Goal: Task Accomplishment & Management: Complete application form

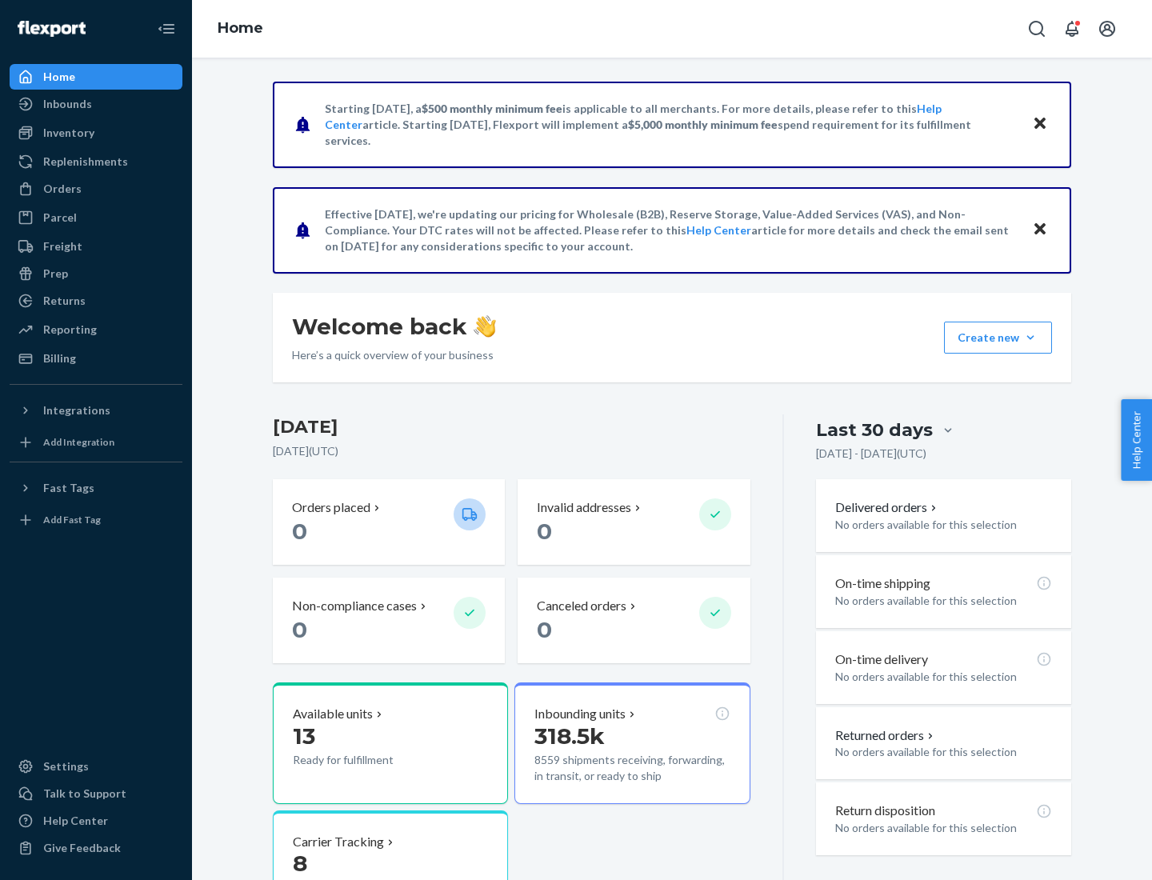
click at [1030, 338] on button "Create new Create new inbound Create new order Create new product" at bounding box center [998, 338] width 108 height 32
click at [96, 104] on div "Inbounds" at bounding box center [96, 104] width 170 height 22
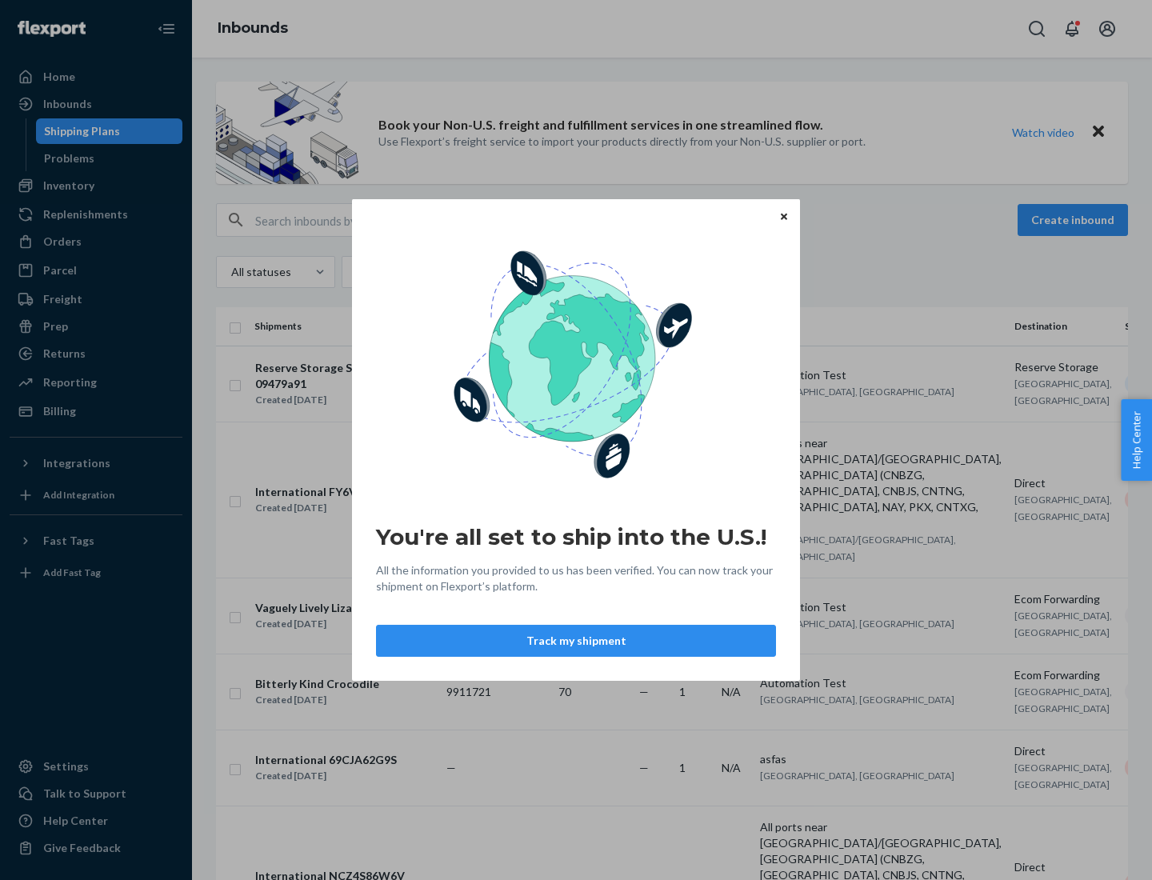
click at [576, 641] on button "Track my shipment" at bounding box center [576, 641] width 400 height 32
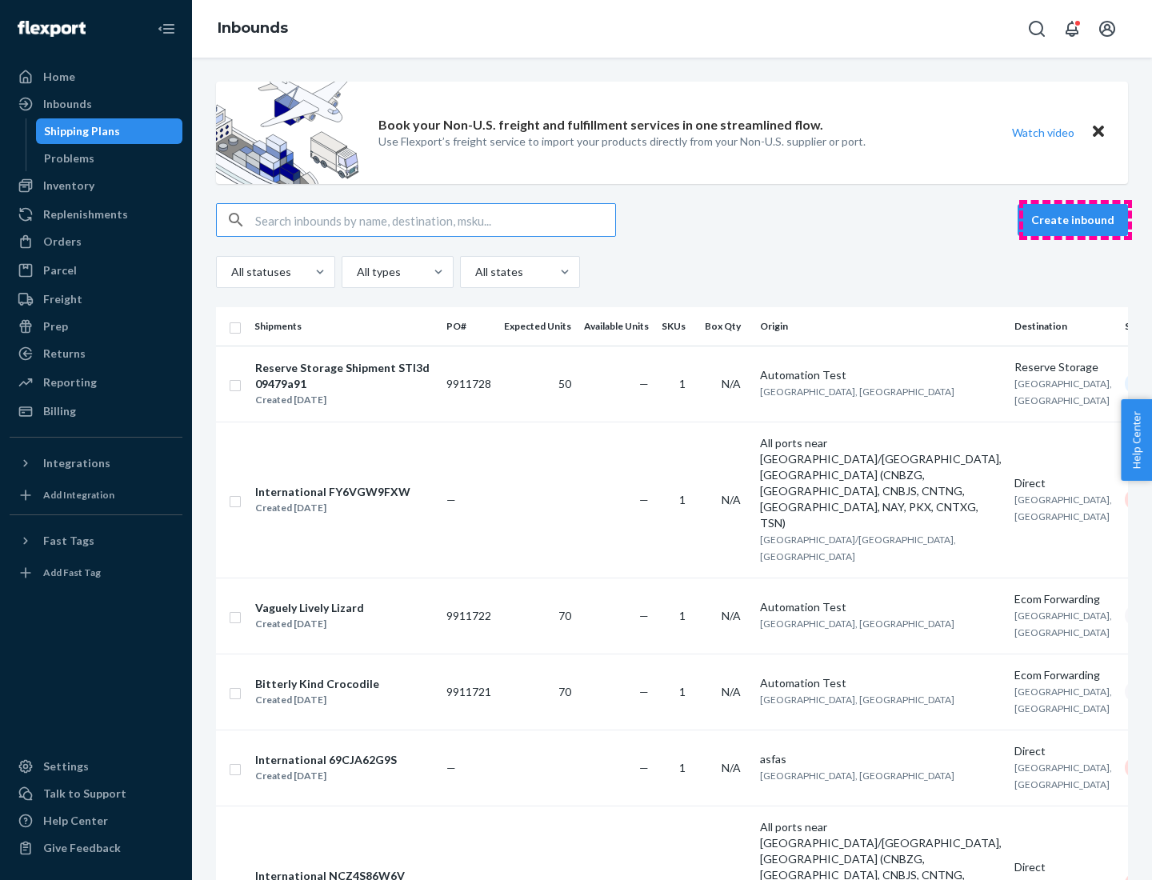
click at [1075, 220] on button "Create inbound" at bounding box center [1072, 220] width 110 height 32
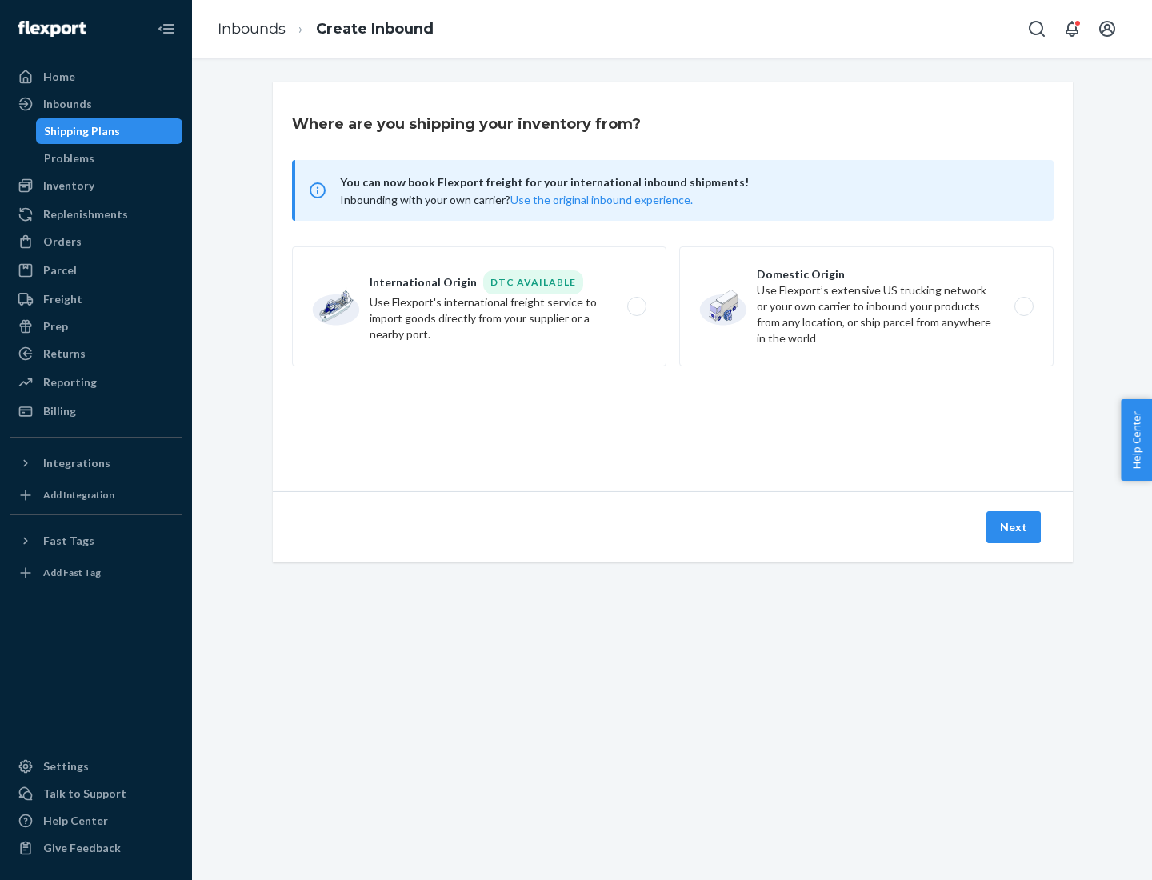
click at [479, 306] on label "International Origin DTC Available Use Flexport's international freight service…" at bounding box center [479, 306] width 374 height 120
click at [636, 306] on input "International Origin DTC Available Use Flexport's international freight service…" at bounding box center [641, 307] width 10 height 10
radio input "true"
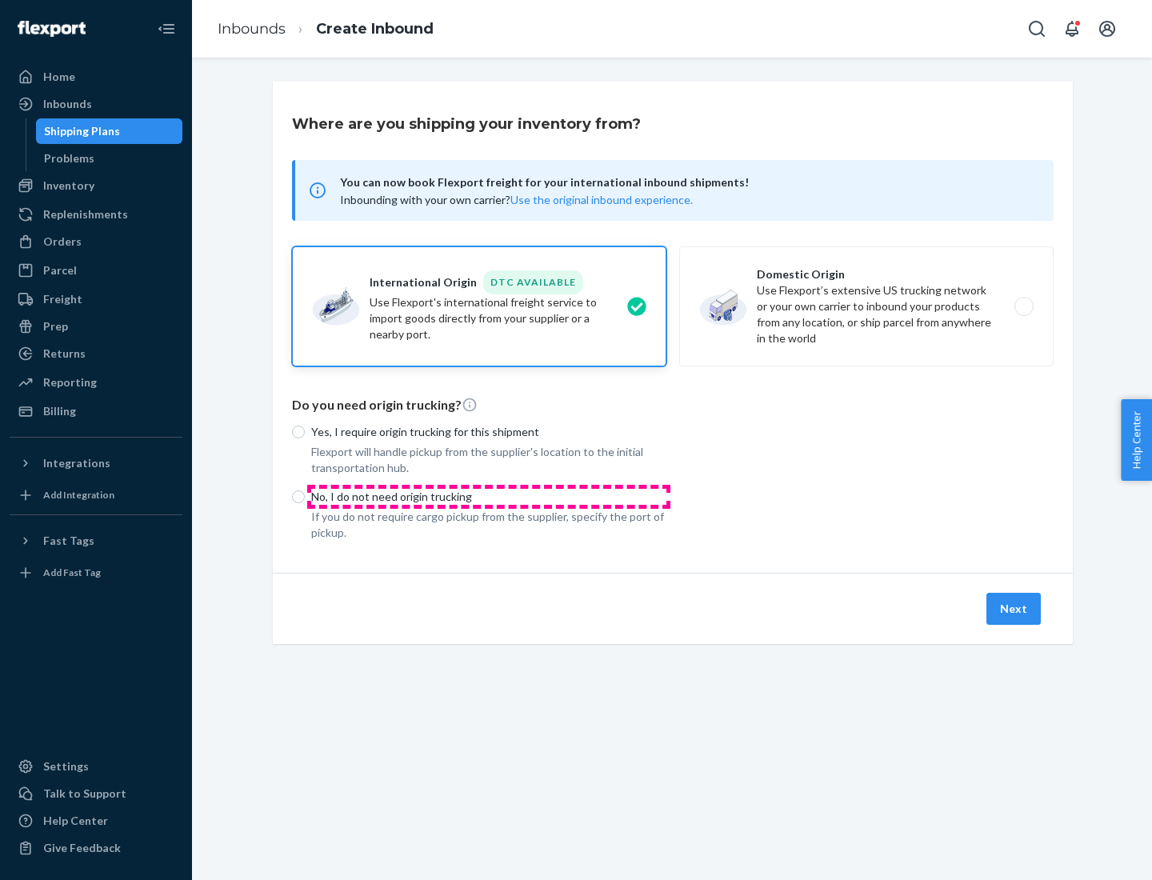
click at [489, 496] on p "No, I do not need origin trucking" at bounding box center [488, 497] width 355 height 16
click at [305, 496] on input "No, I do not need origin trucking" at bounding box center [298, 496] width 13 height 13
radio input "true"
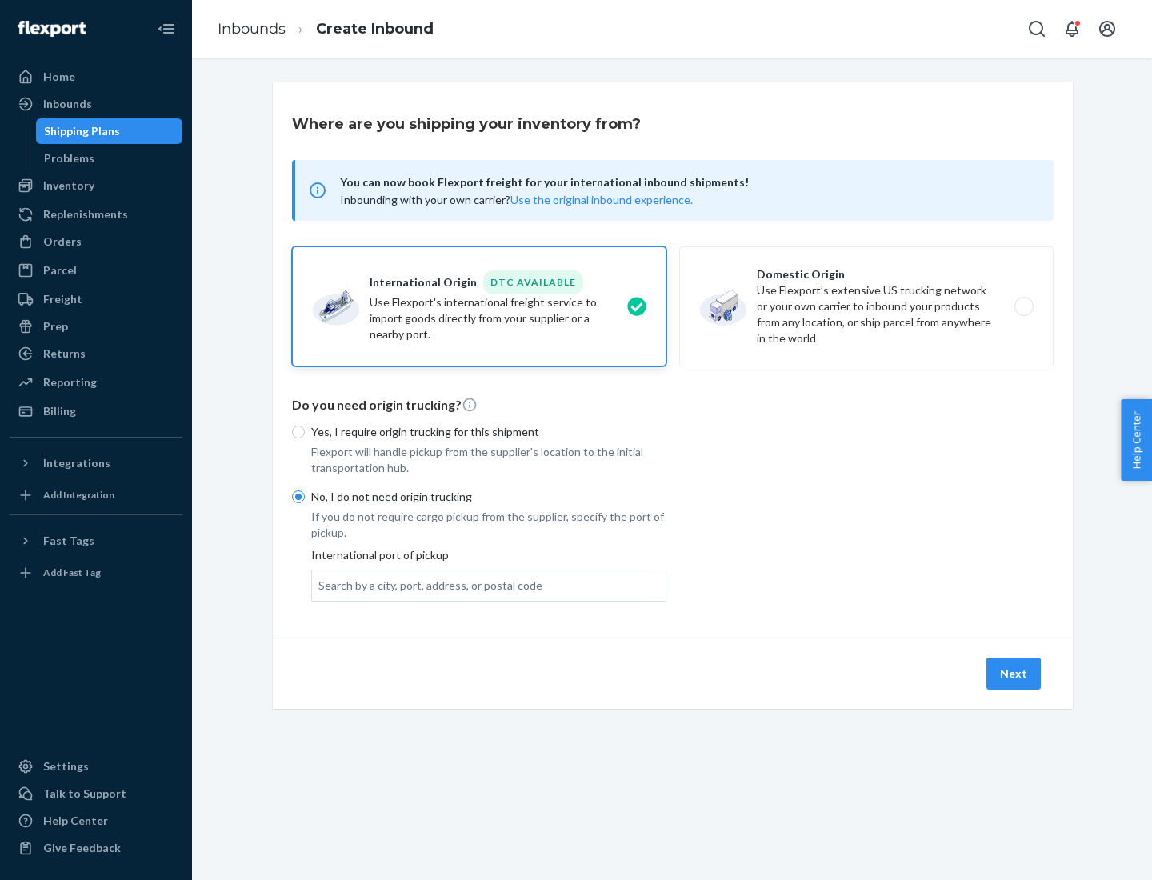
click at [426, 585] on div "Search by a city, port, address, or postal code" at bounding box center [430, 586] width 224 height 16
click at [320, 585] on input "Search by a city, port, address, or postal code" at bounding box center [319, 586] width 2 height 16
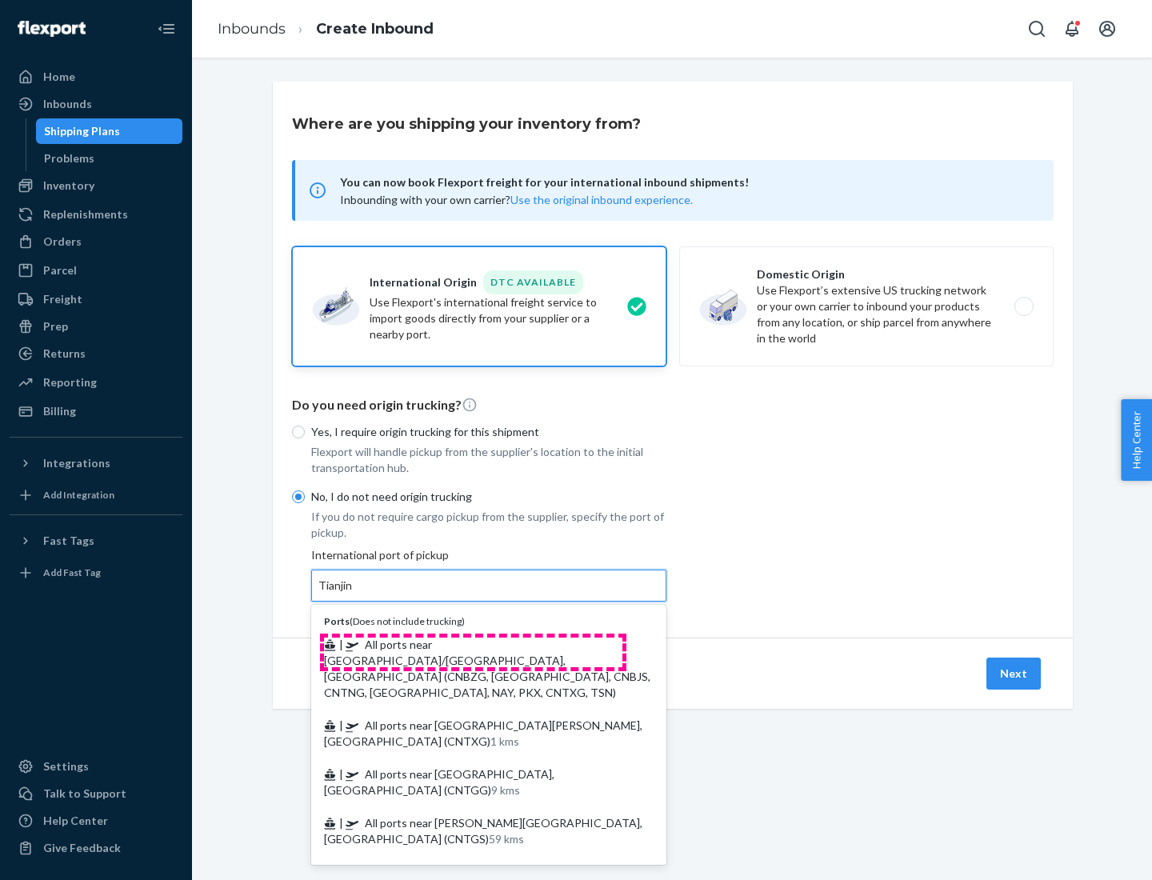
click at [473, 644] on span "| All ports near [GEOGRAPHIC_DATA]/[GEOGRAPHIC_DATA], [GEOGRAPHIC_DATA] (CNBZG,…" at bounding box center [487, 669] width 326 height 62
click at [354, 594] on input "Tianjin" at bounding box center [335, 586] width 35 height 16
type input "All ports near [GEOGRAPHIC_DATA]/[GEOGRAPHIC_DATA], [GEOGRAPHIC_DATA] (CNBZG, […"
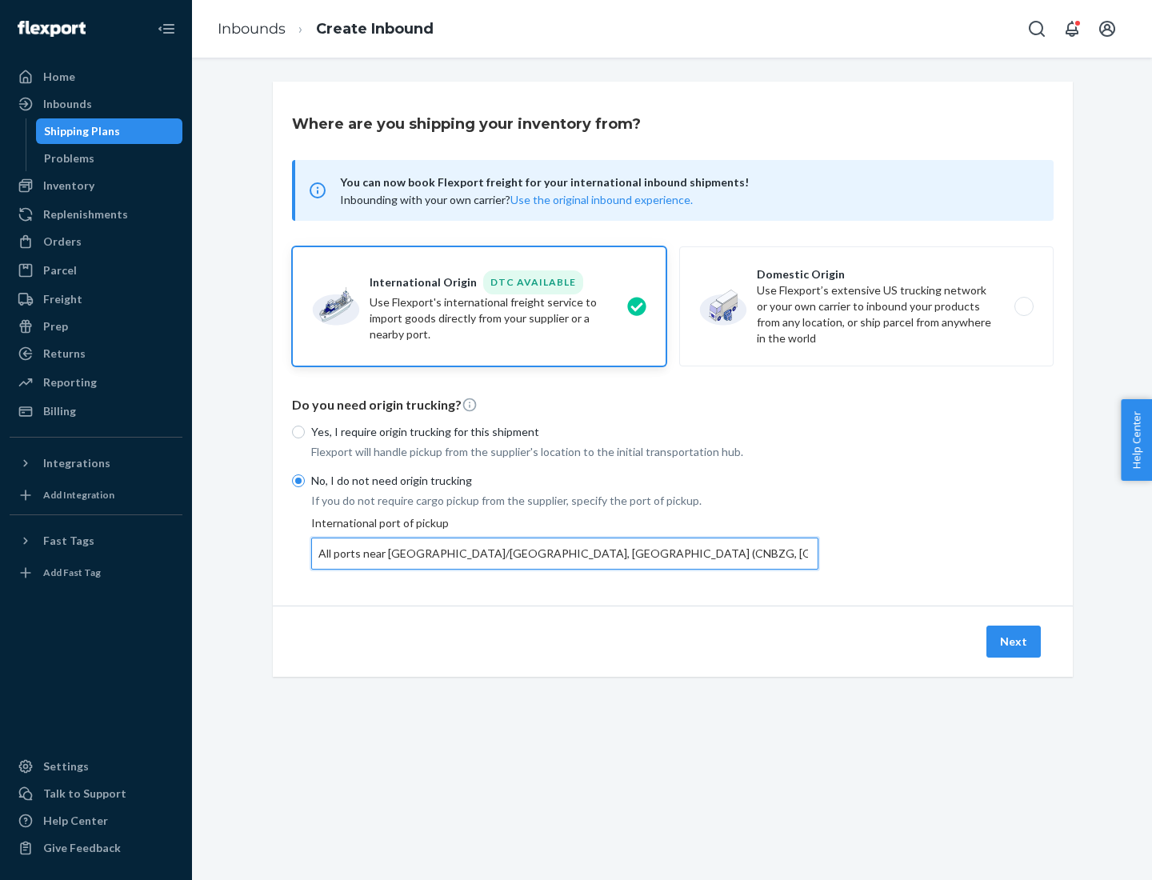
click at [1014, 641] on button "Next" at bounding box center [1013, 642] width 54 height 32
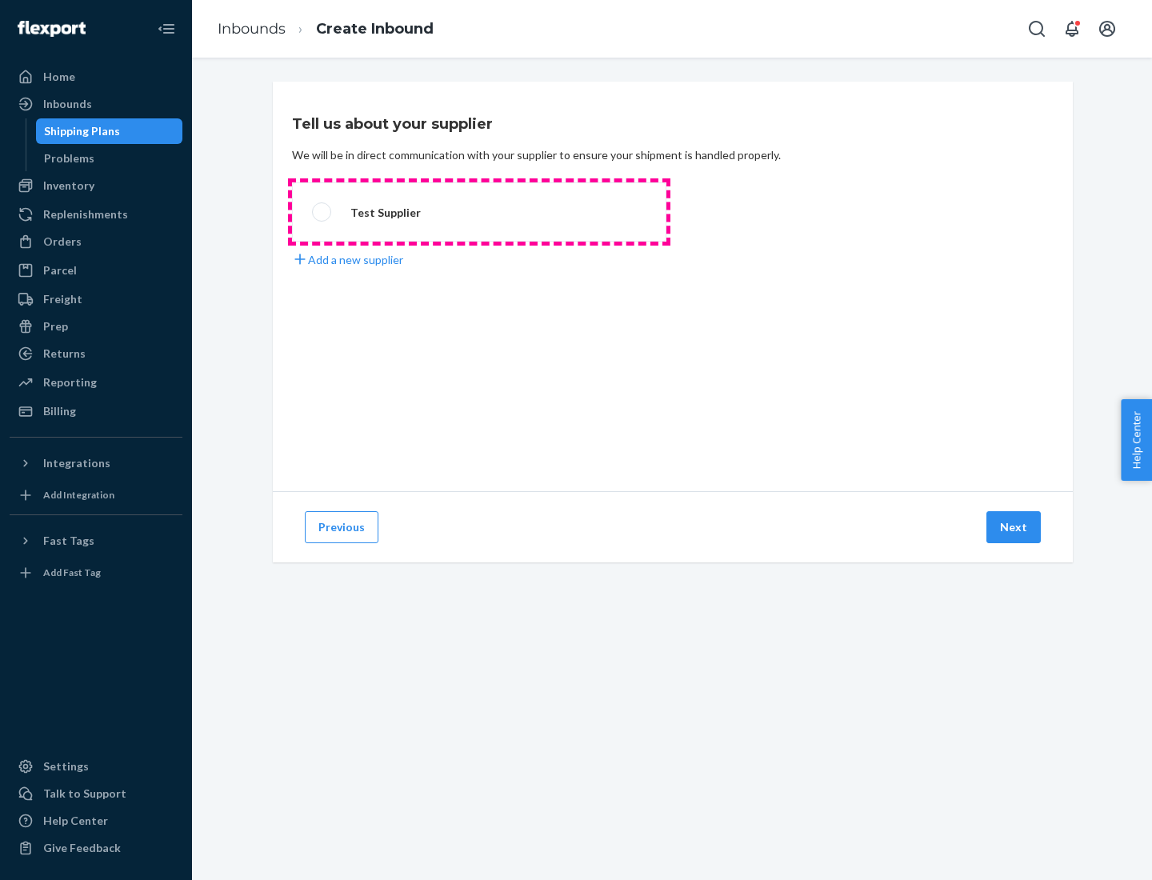
click at [479, 212] on label "Test Supplier" at bounding box center [479, 211] width 374 height 59
click at [322, 212] on input "Test Supplier" at bounding box center [317, 212] width 10 height 10
radio input "true"
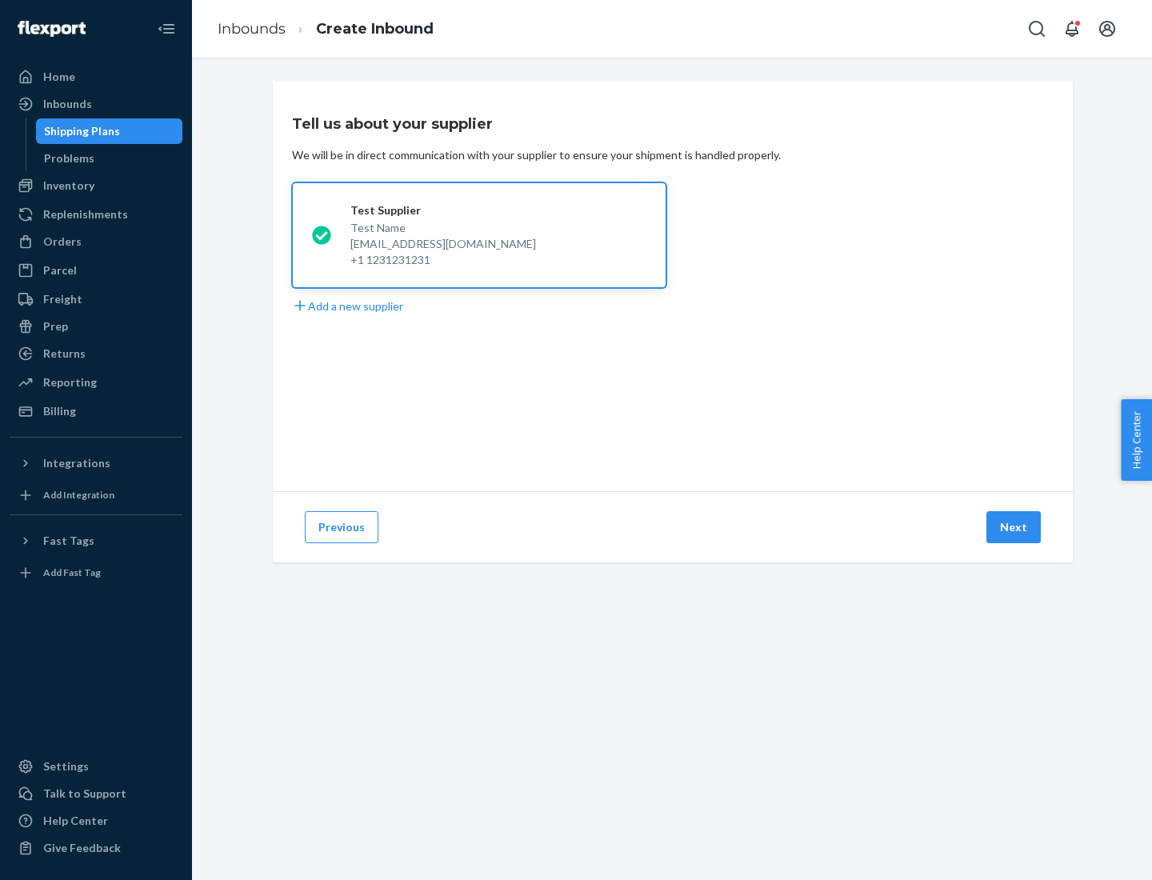
click at [1014, 527] on button "Next" at bounding box center [1013, 527] width 54 height 32
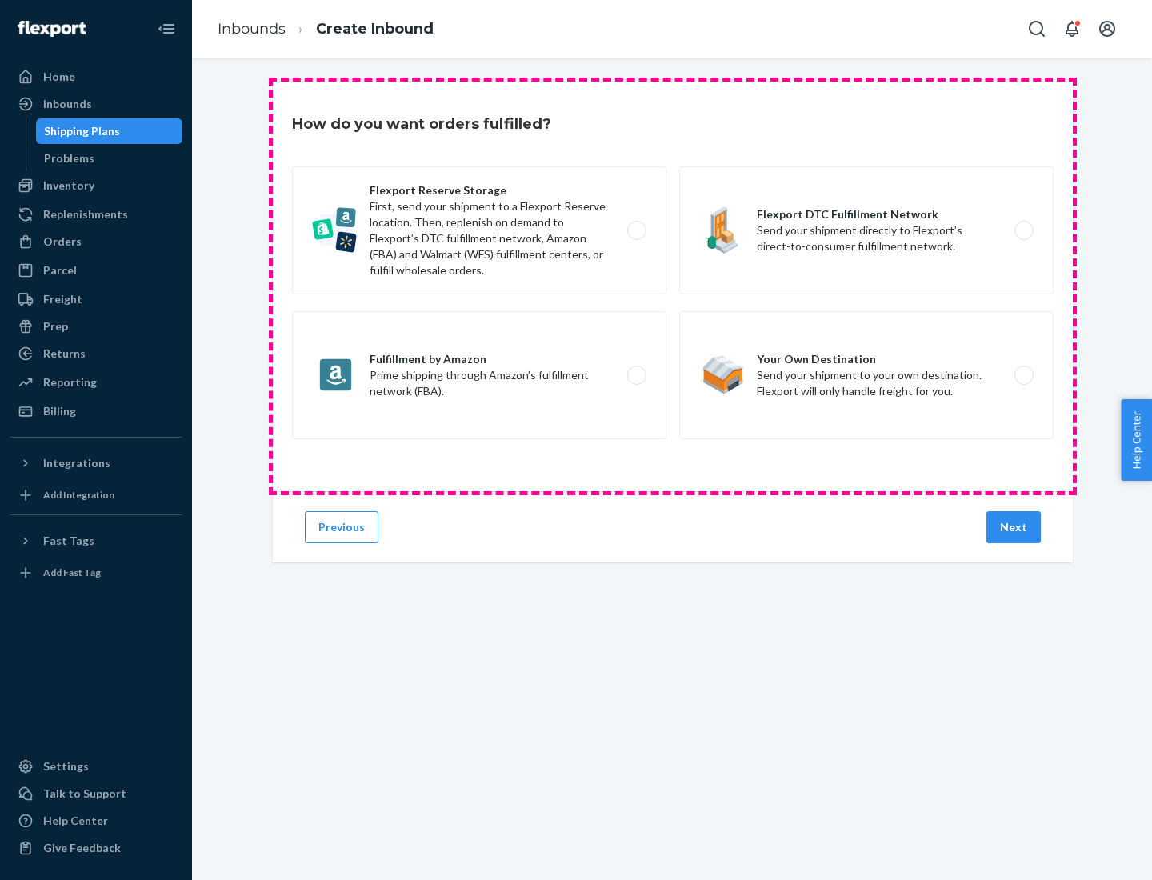
click at [673, 286] on div "Flexport Reserve Storage First, send your shipment to a Flexport Reserve locati…" at bounding box center [673, 304] width 762 height 277
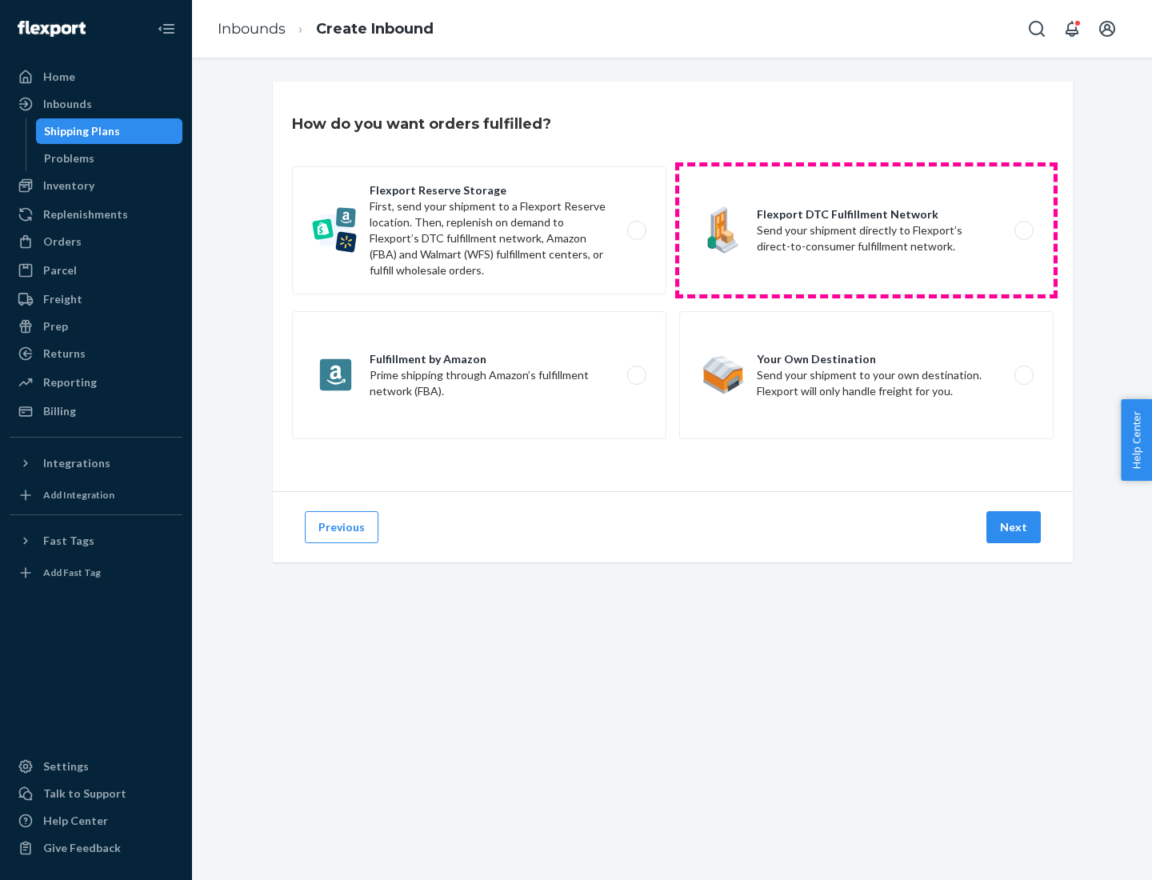
click at [866, 230] on label "Flexport DTC Fulfillment Network Send your shipment directly to Flexport’s dire…" at bounding box center [866, 230] width 374 height 128
click at [1023, 230] on input "Flexport DTC Fulfillment Network Send your shipment directly to Flexport’s dire…" at bounding box center [1028, 231] width 10 height 10
radio input "true"
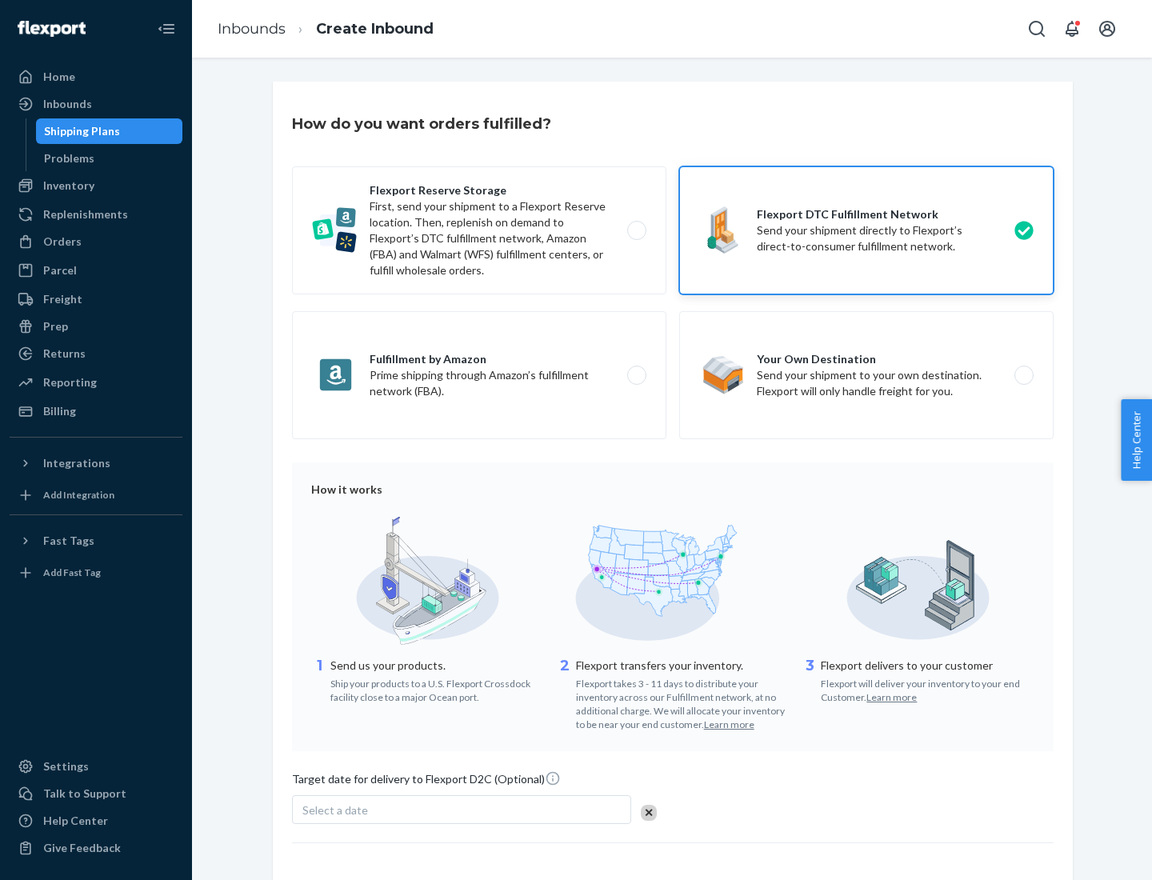
scroll to position [118, 0]
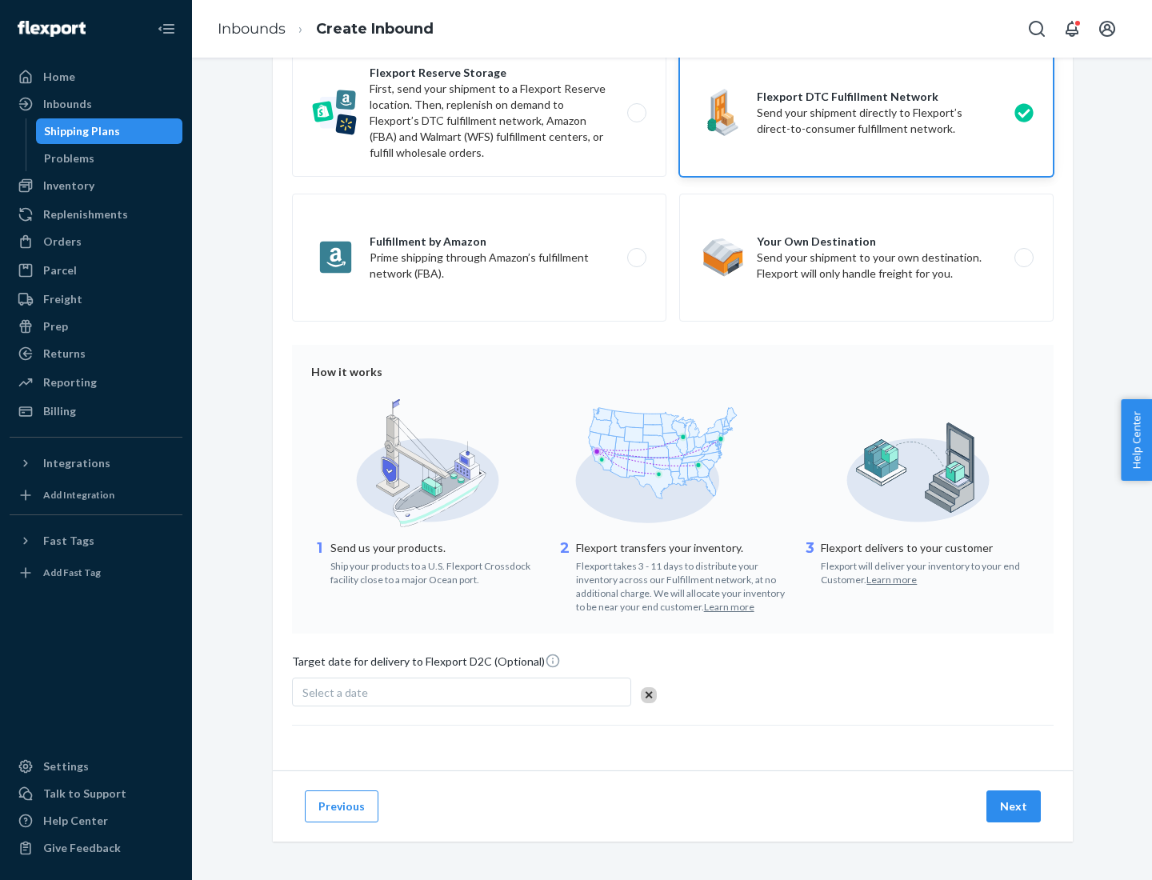
click at [1014, 806] on button "Next" at bounding box center [1013, 806] width 54 height 32
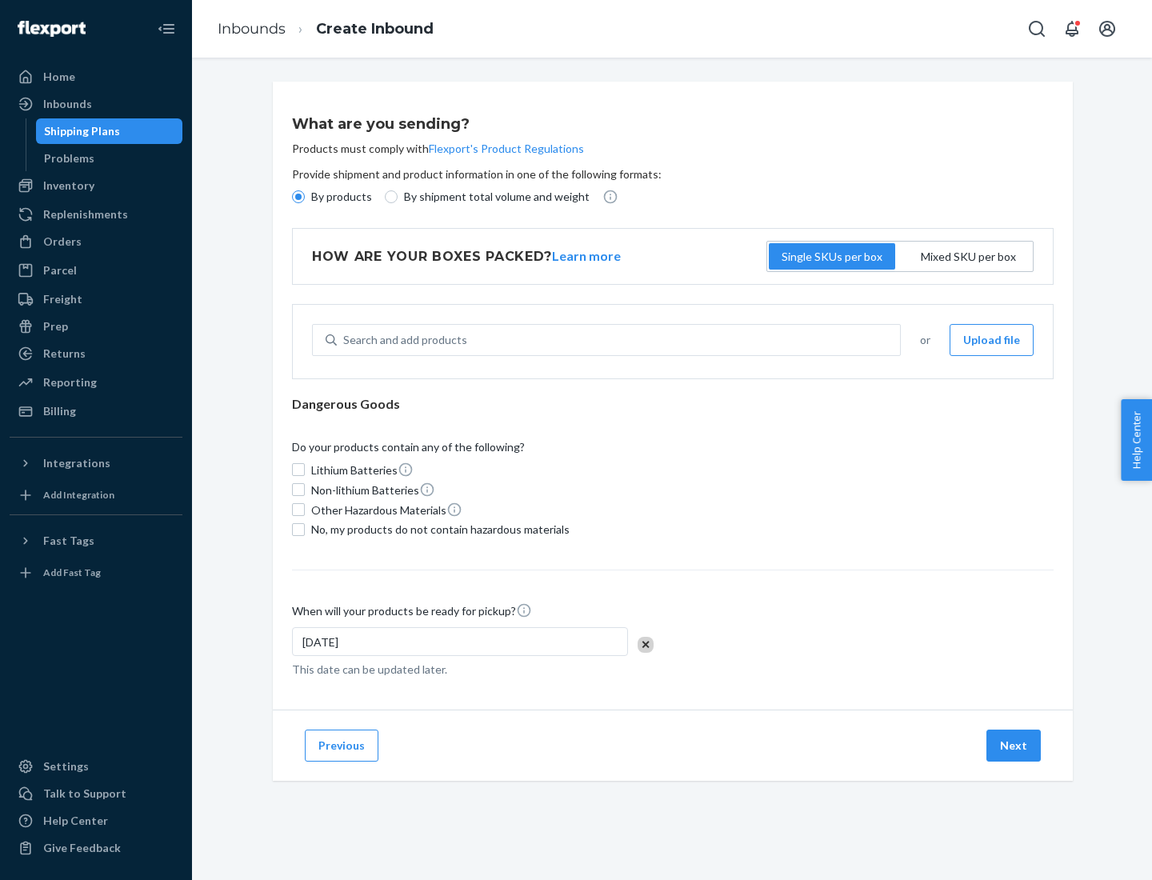
click at [340, 197] on p "By products" at bounding box center [341, 197] width 61 height 16
click at [305, 197] on input "By products" at bounding box center [298, 196] width 13 height 13
click at [402, 340] on div "Search and add products" at bounding box center [405, 340] width 124 height 16
click at [345, 340] on input "Search and add products" at bounding box center [344, 340] width 2 height 16
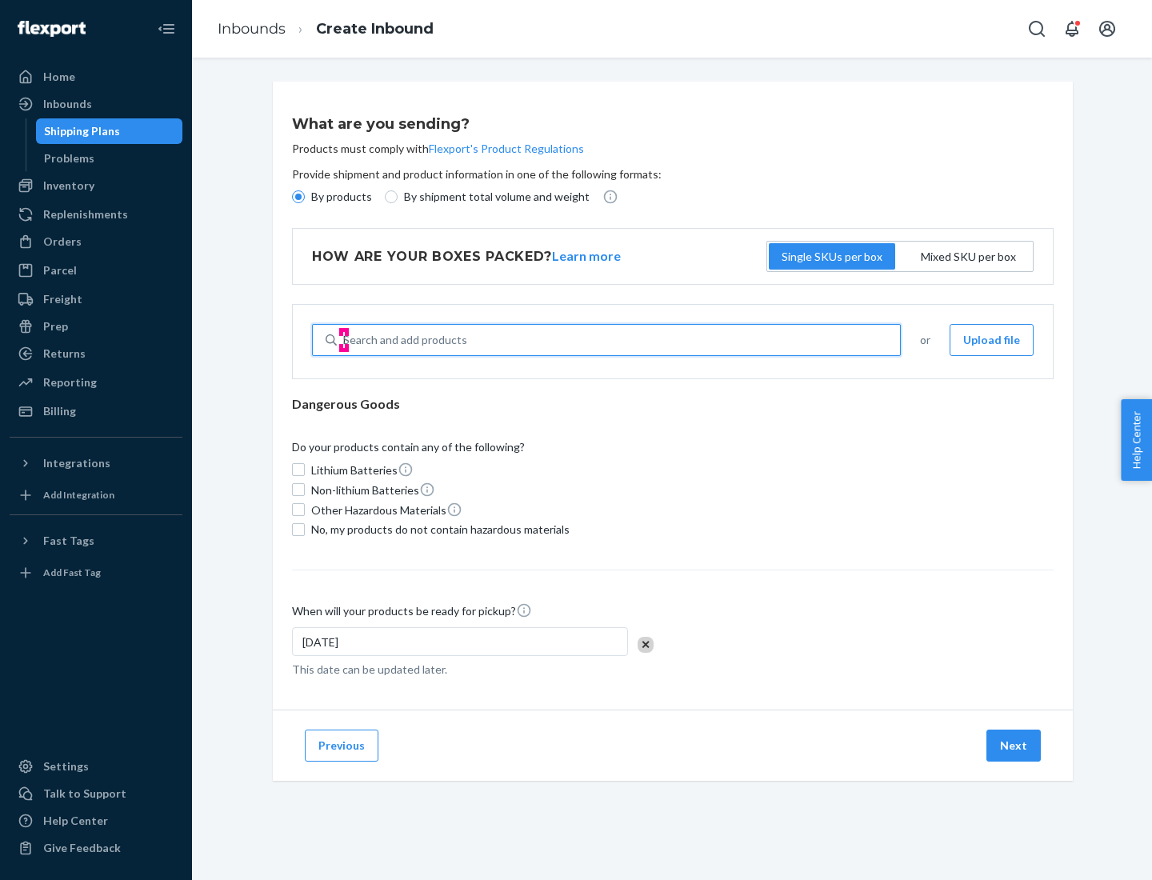
type input "basic"
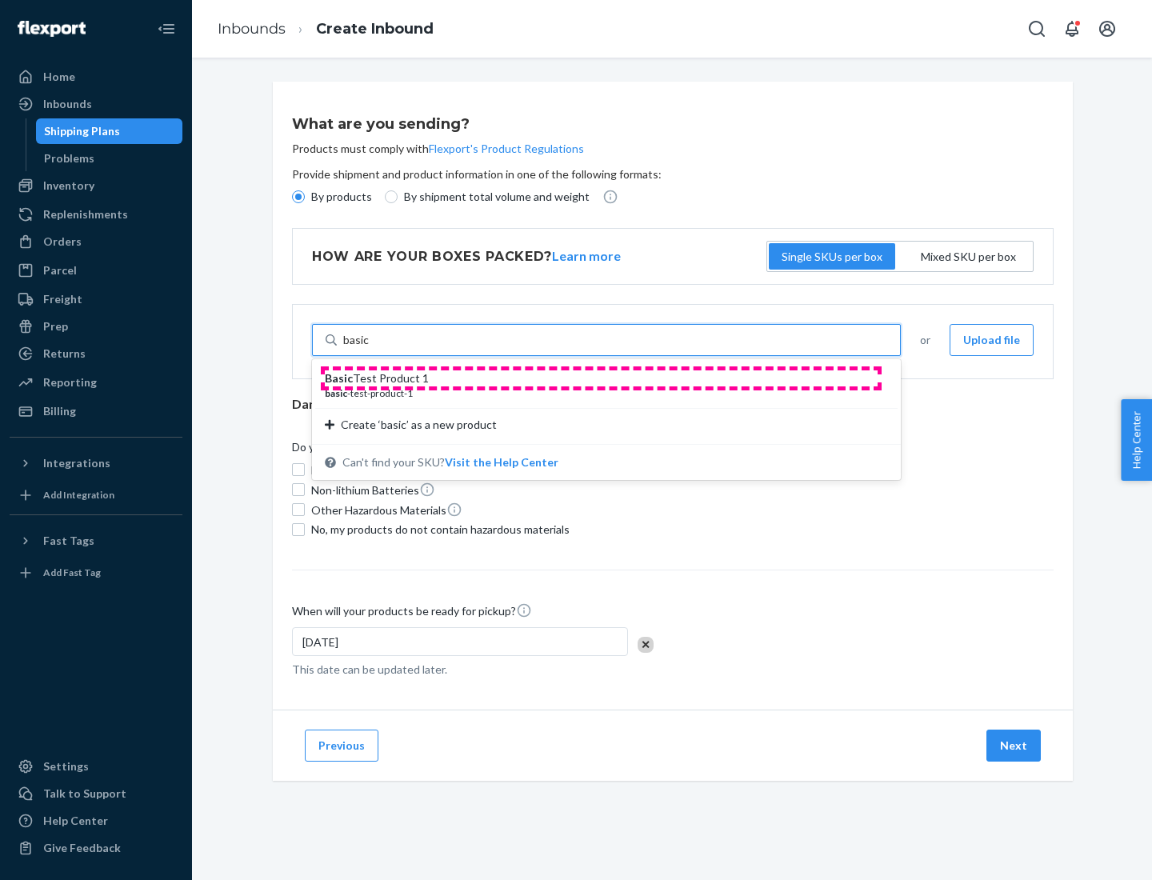
click at [601, 378] on div "Basic Test Product 1" at bounding box center [600, 378] width 550 height 16
click at [370, 348] on input "basic" at bounding box center [356, 340] width 26 height 16
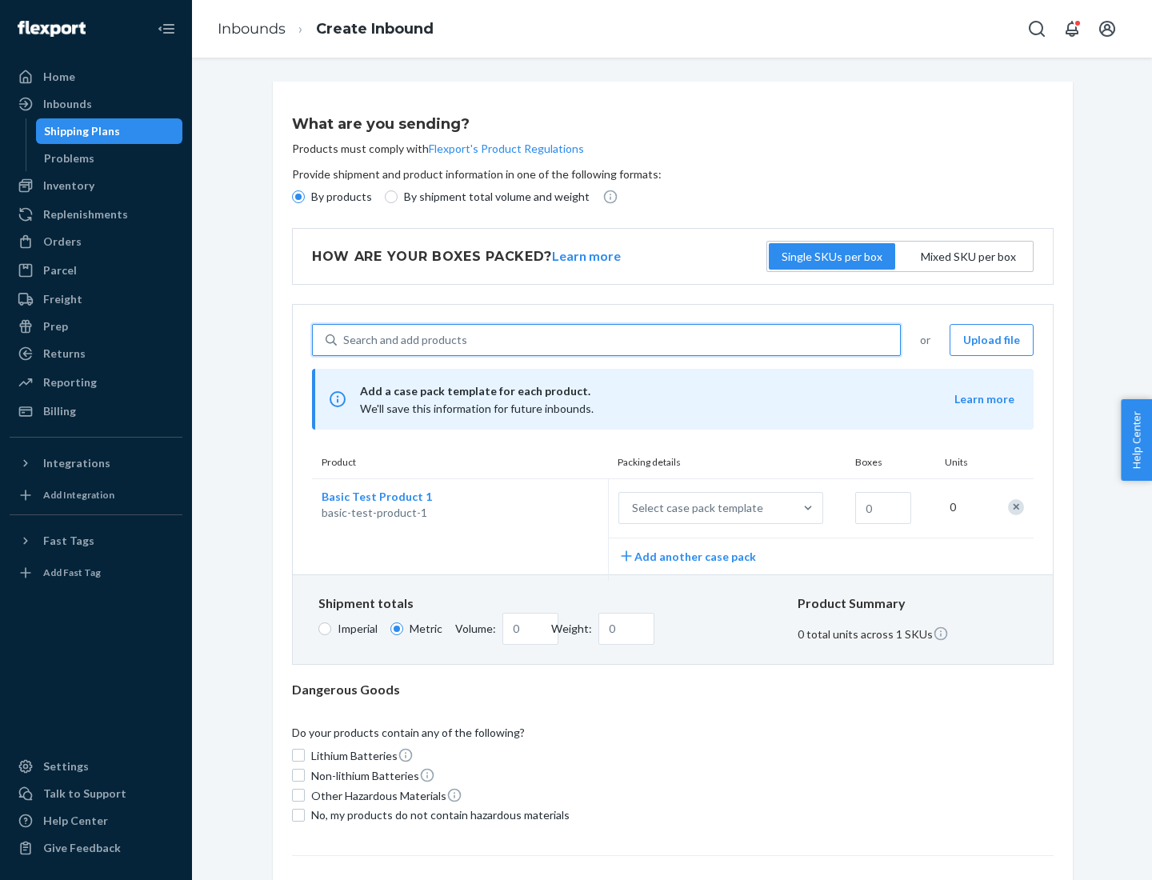
scroll to position [39, 0]
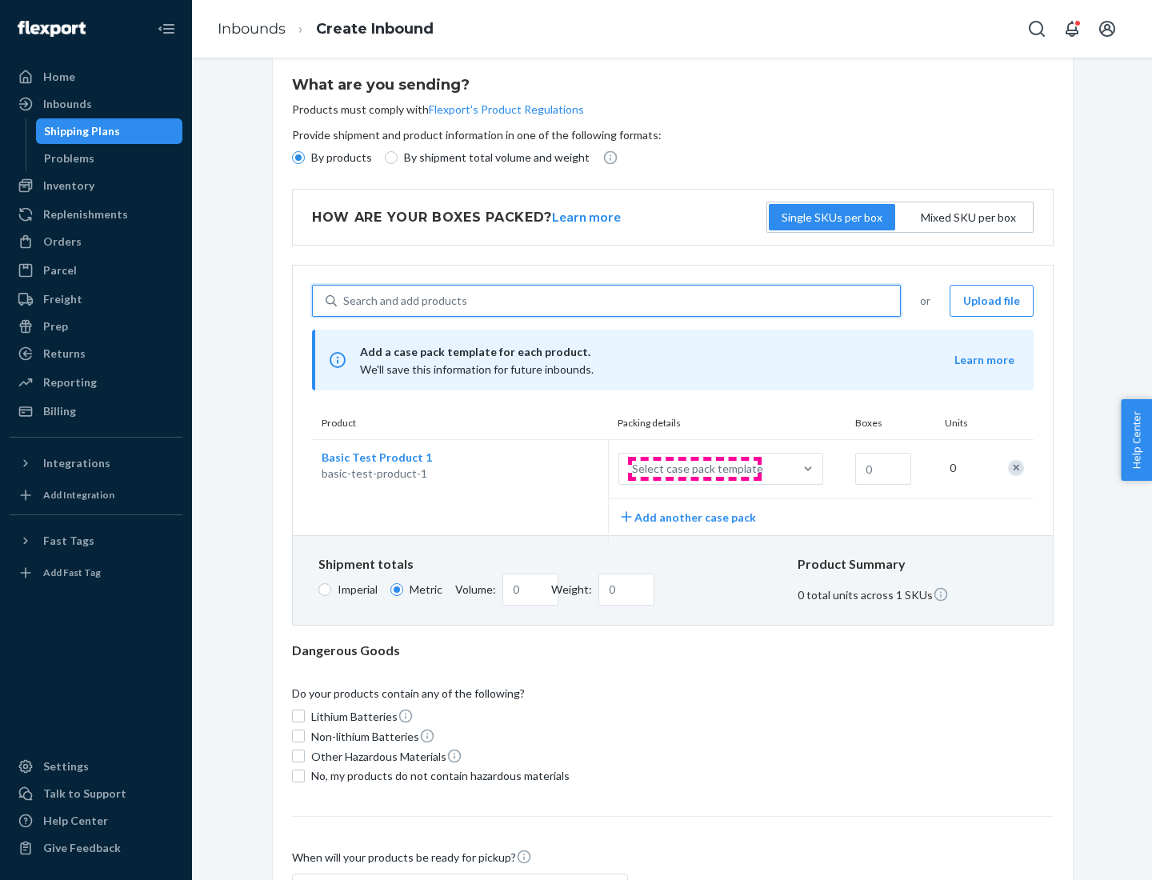
click at [694, 469] on div "Select case pack template" at bounding box center [697, 469] width 131 height 16
click at [553, 469] on input "Select case pack template" at bounding box center [553, 469] width 0 height 0
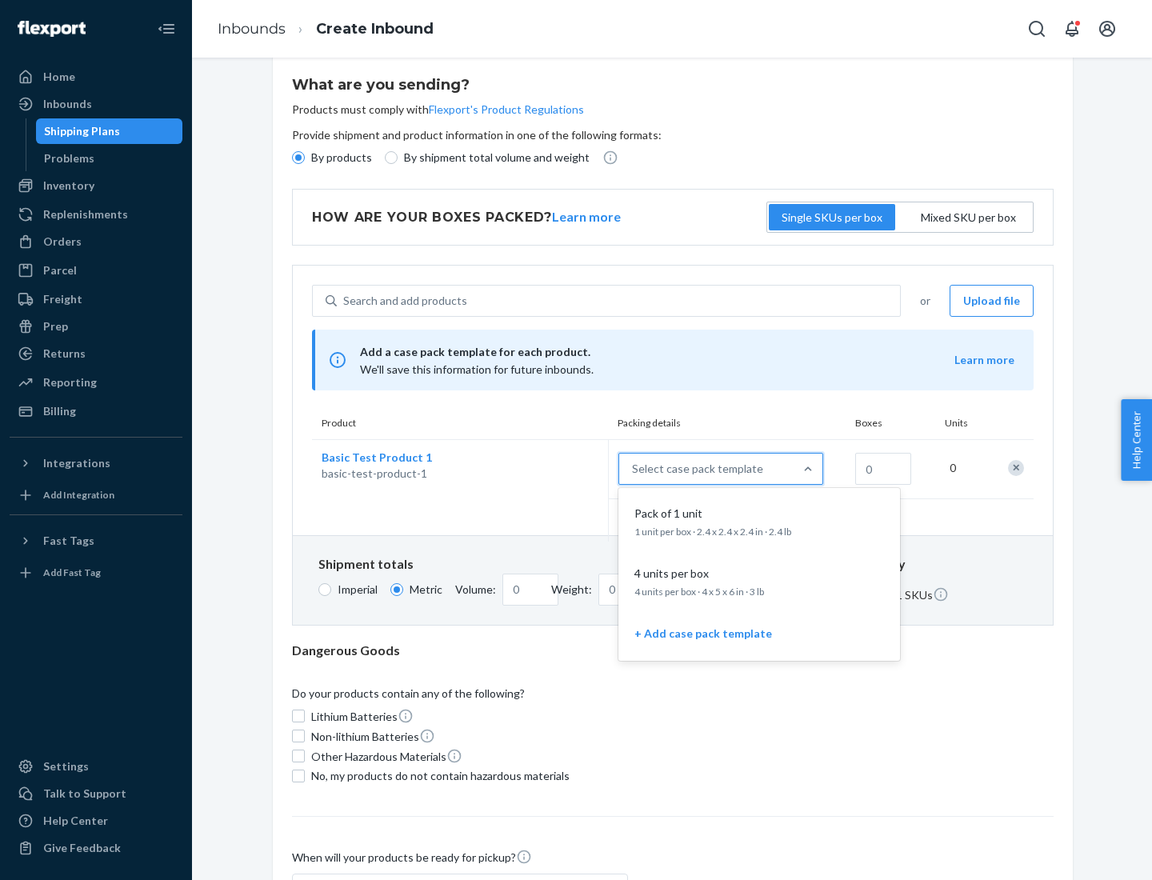
scroll to position [92, 0]
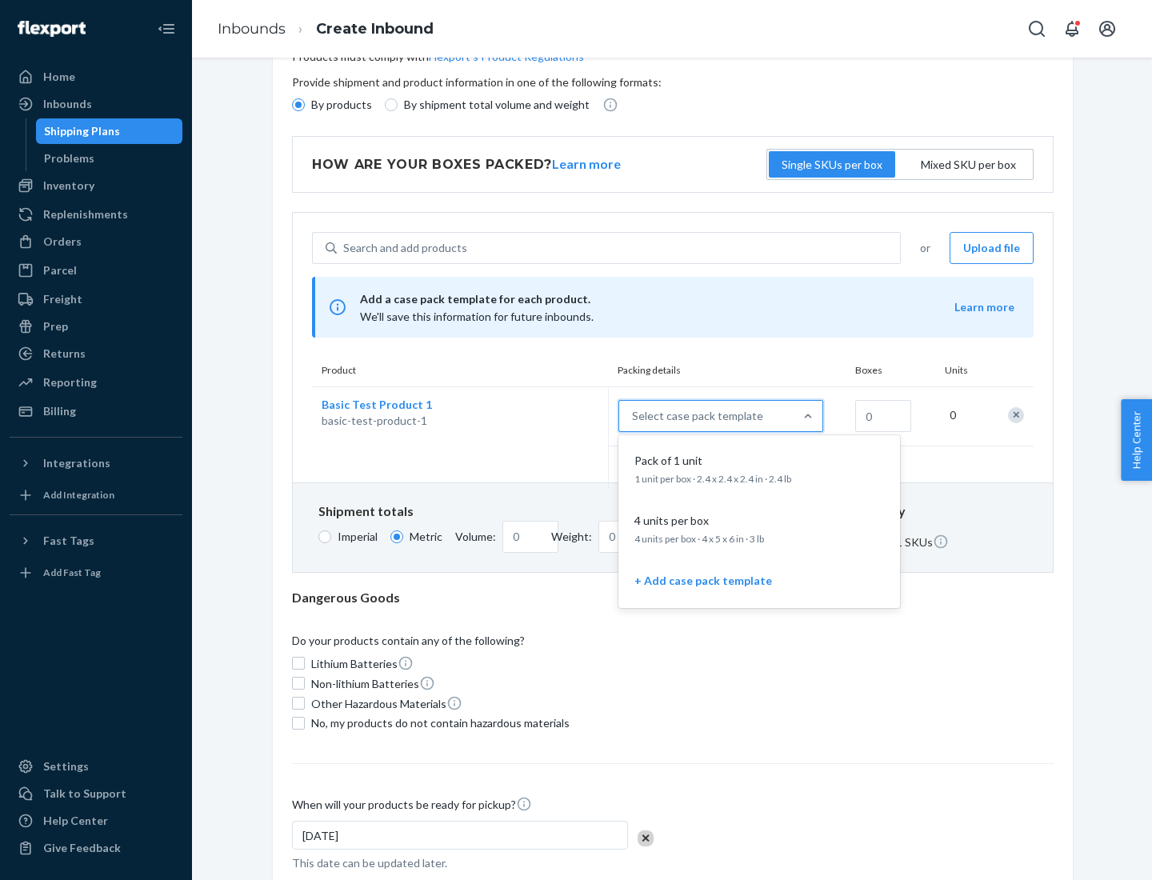
click at [759, 468] on div "Pack of 1 unit" at bounding box center [756, 461] width 256 height 16
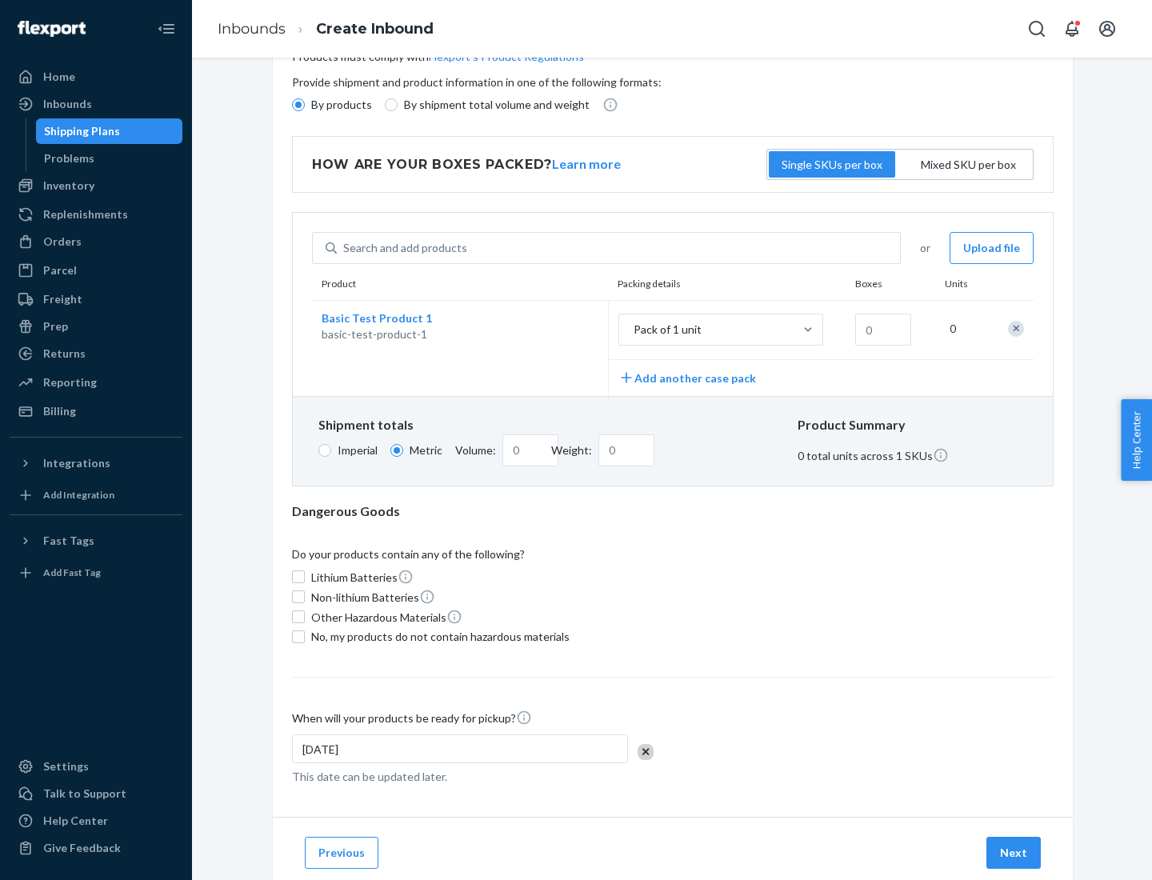
scroll to position [0, 0]
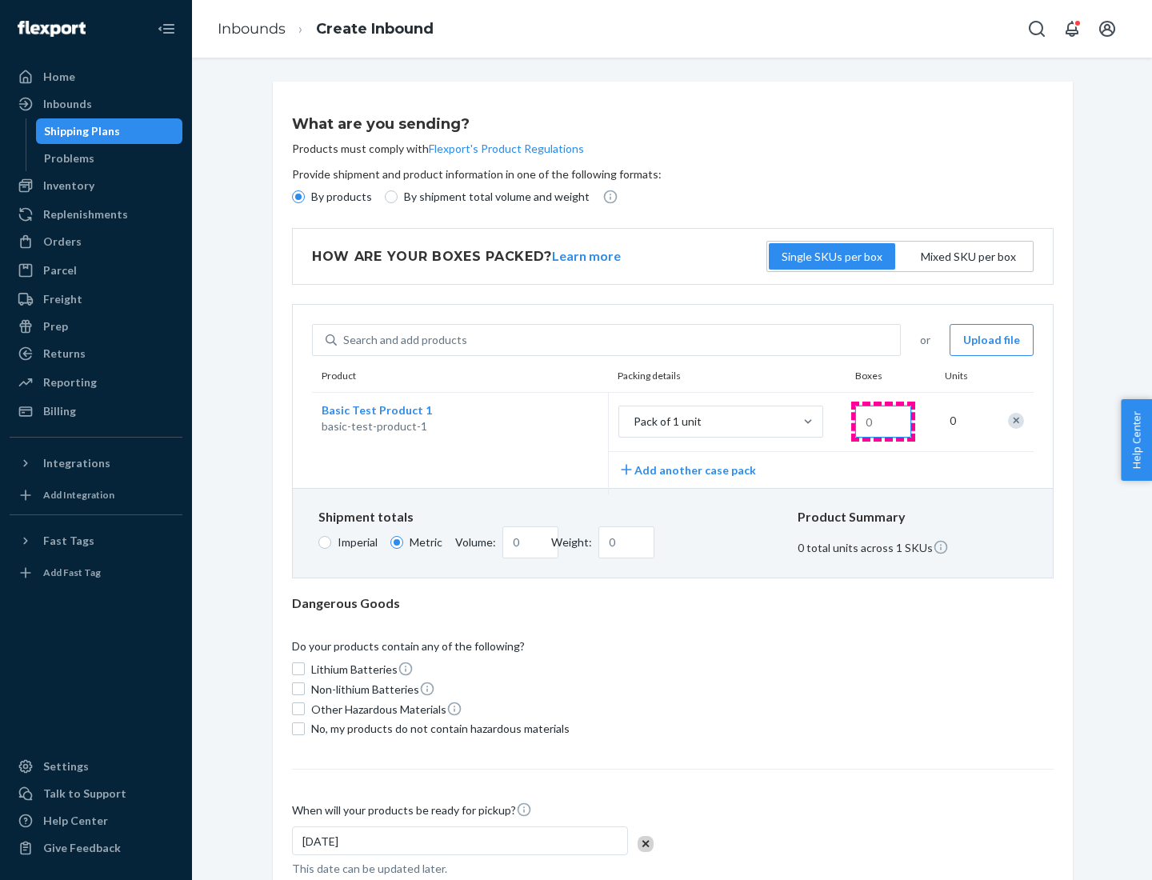
type input "1.09"
type input "1"
type input "10.89"
type input "10"
type input "0.02"
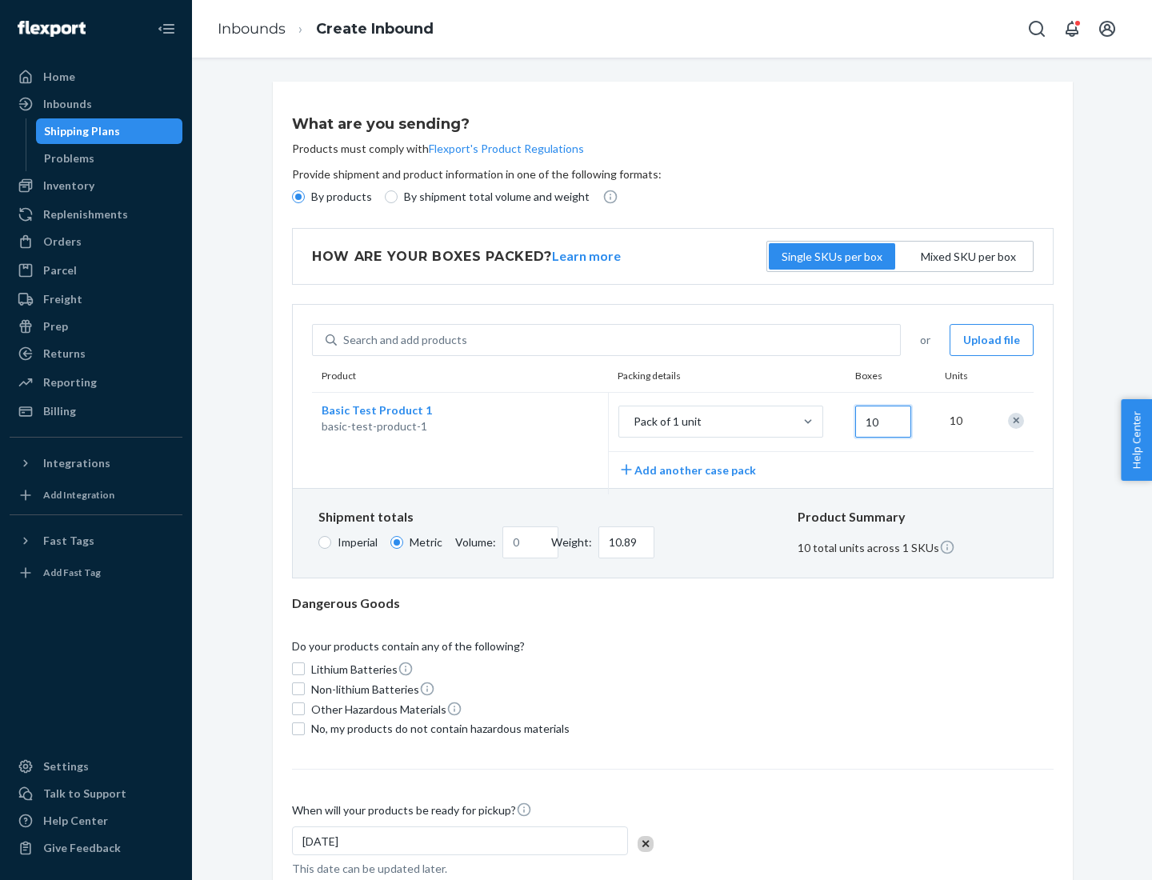
type input "108.86"
type input "100"
type input "0.23"
type input "1088.62"
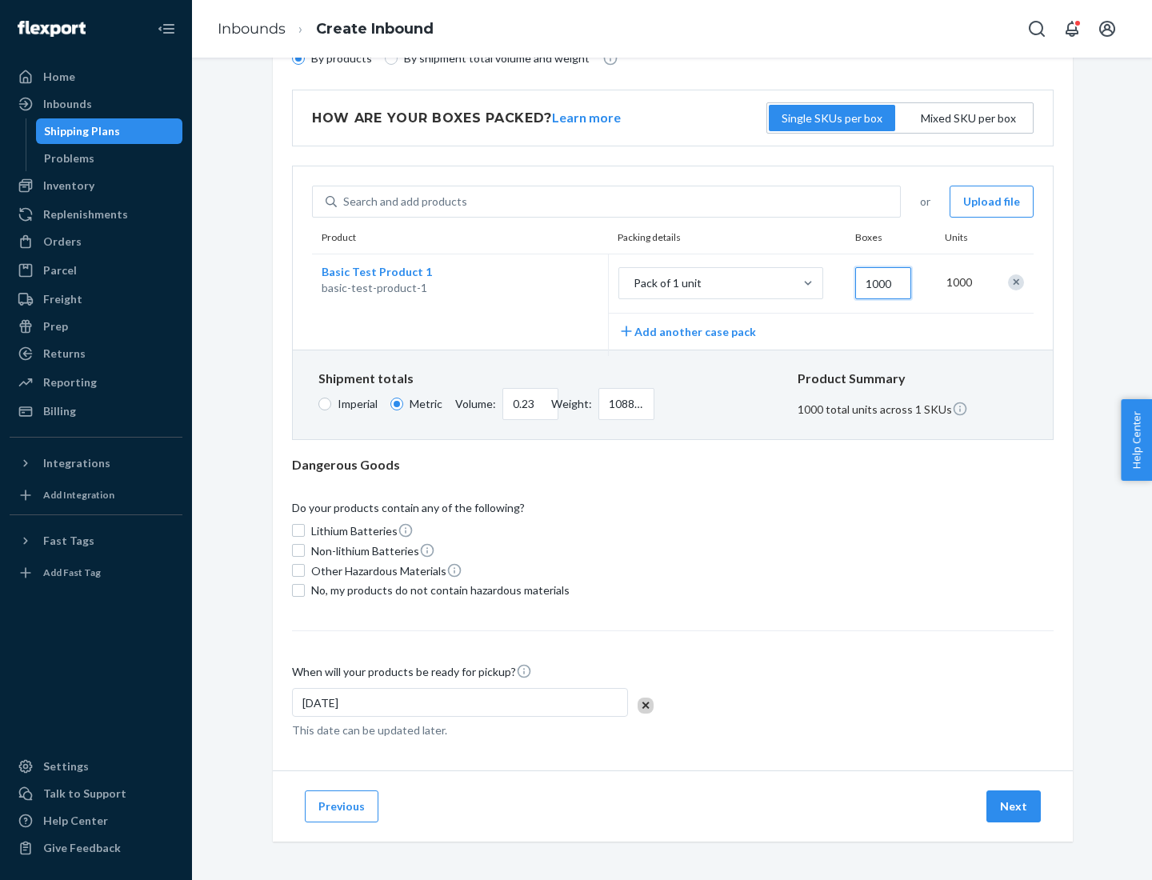
type input "1000"
click at [438, 590] on span "No, my products do not contain hazardous materials" at bounding box center [440, 590] width 258 height 16
click at [305, 590] on input "No, my products do not contain hazardous materials" at bounding box center [298, 590] width 13 height 13
checkbox input "true"
click at [1014, 806] on button "Next" at bounding box center [1013, 806] width 54 height 32
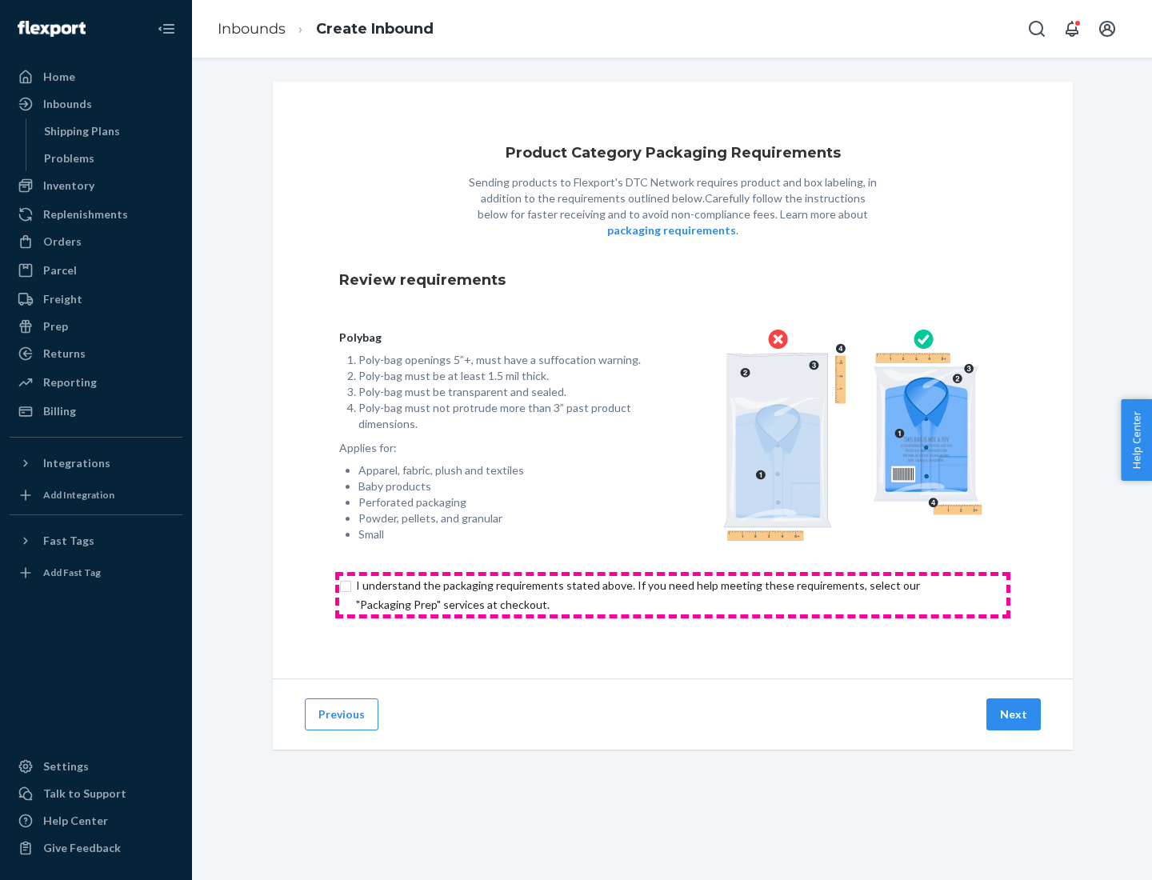
click at [673, 594] on input "checkbox" at bounding box center [672, 595] width 667 height 38
checkbox input "true"
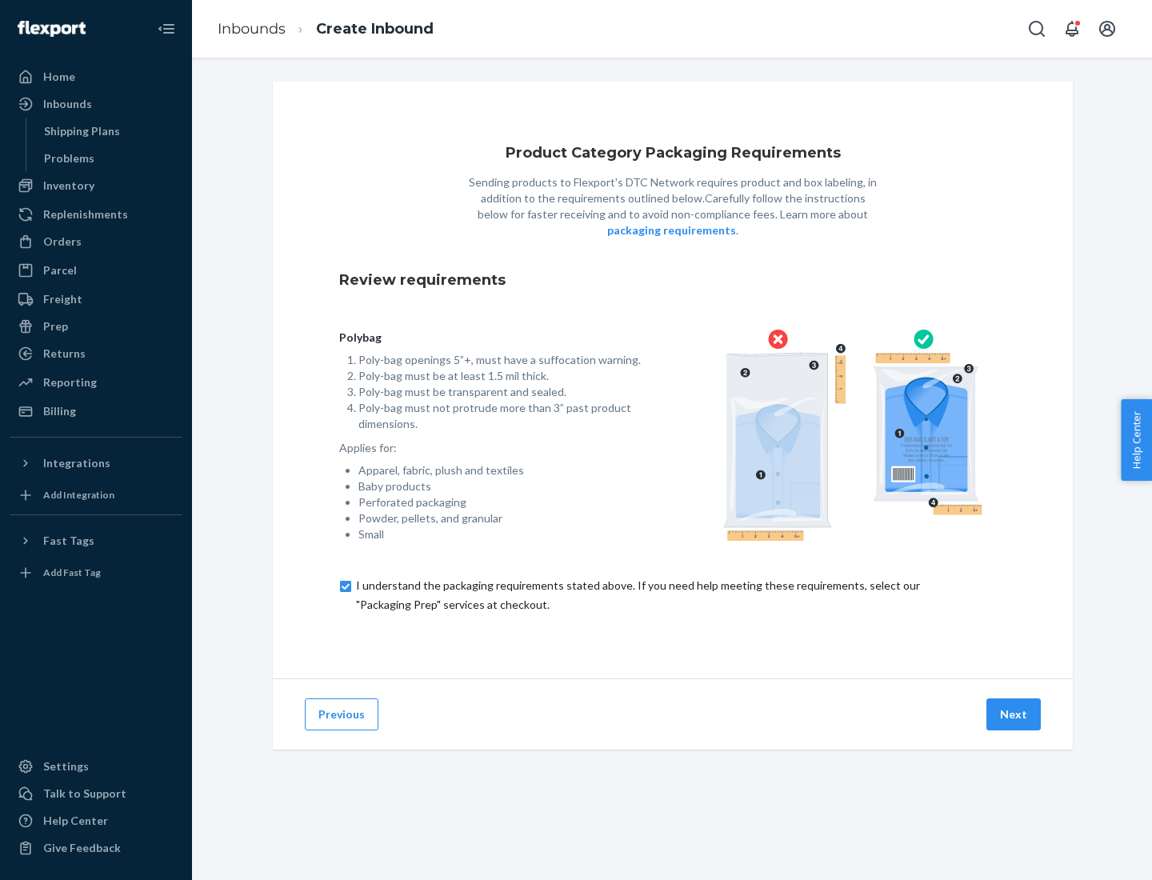
click at [1014, 714] on button "Next" at bounding box center [1013, 714] width 54 height 32
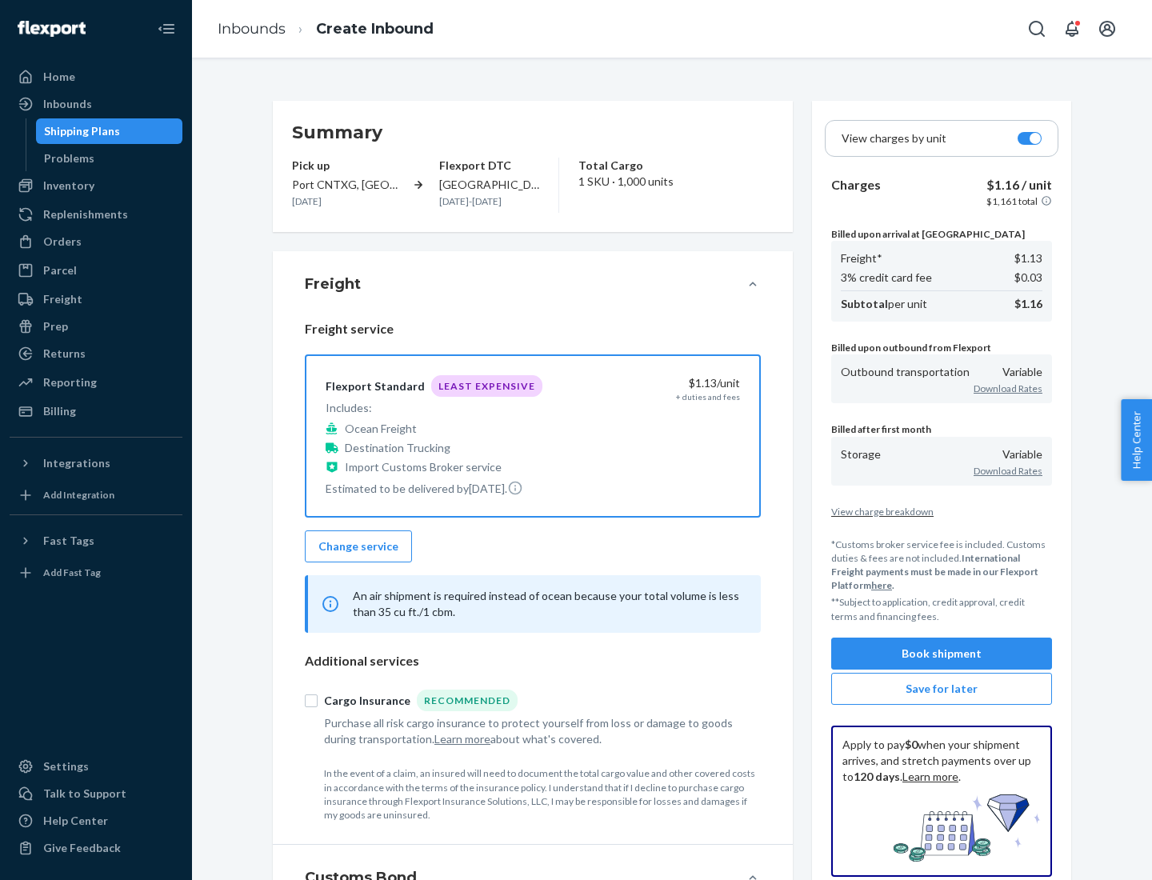
scroll to position [185, 0]
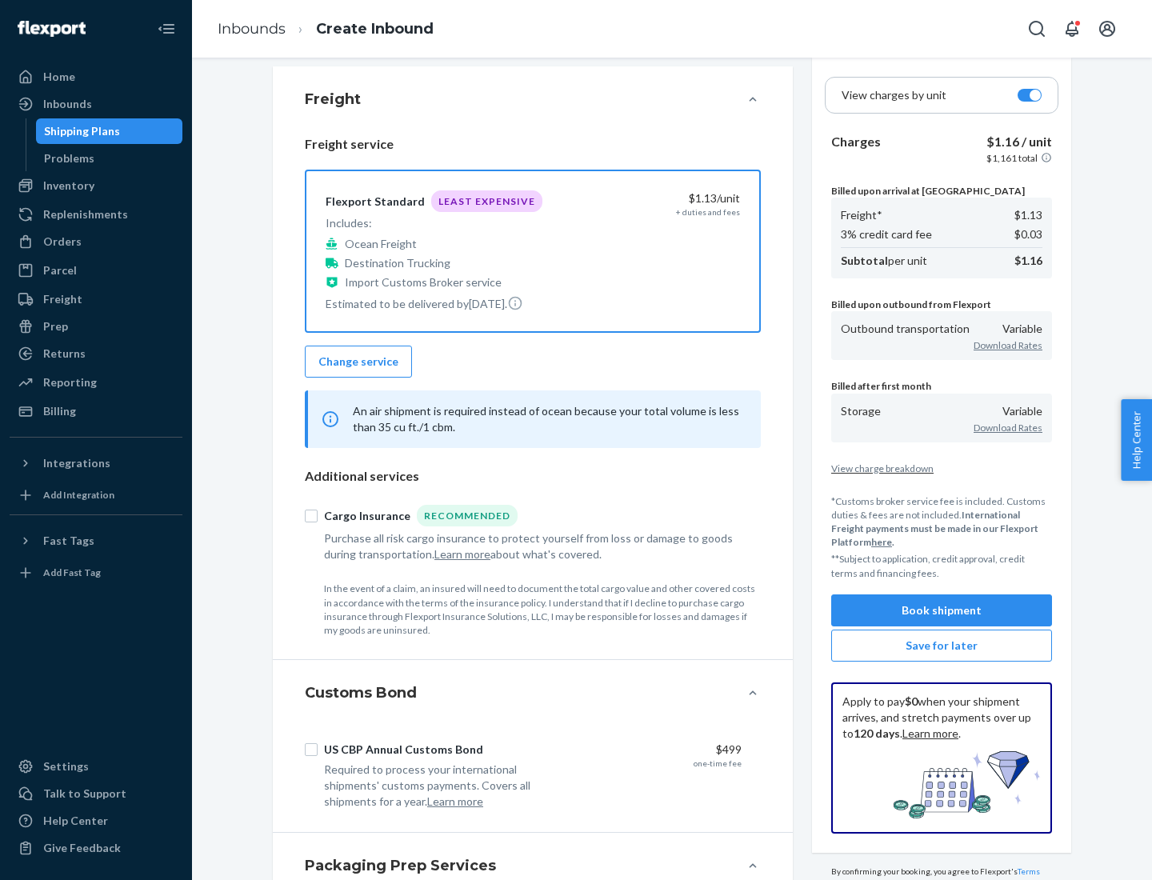
click at [941, 610] on button "Book shipment" at bounding box center [941, 610] width 221 height 32
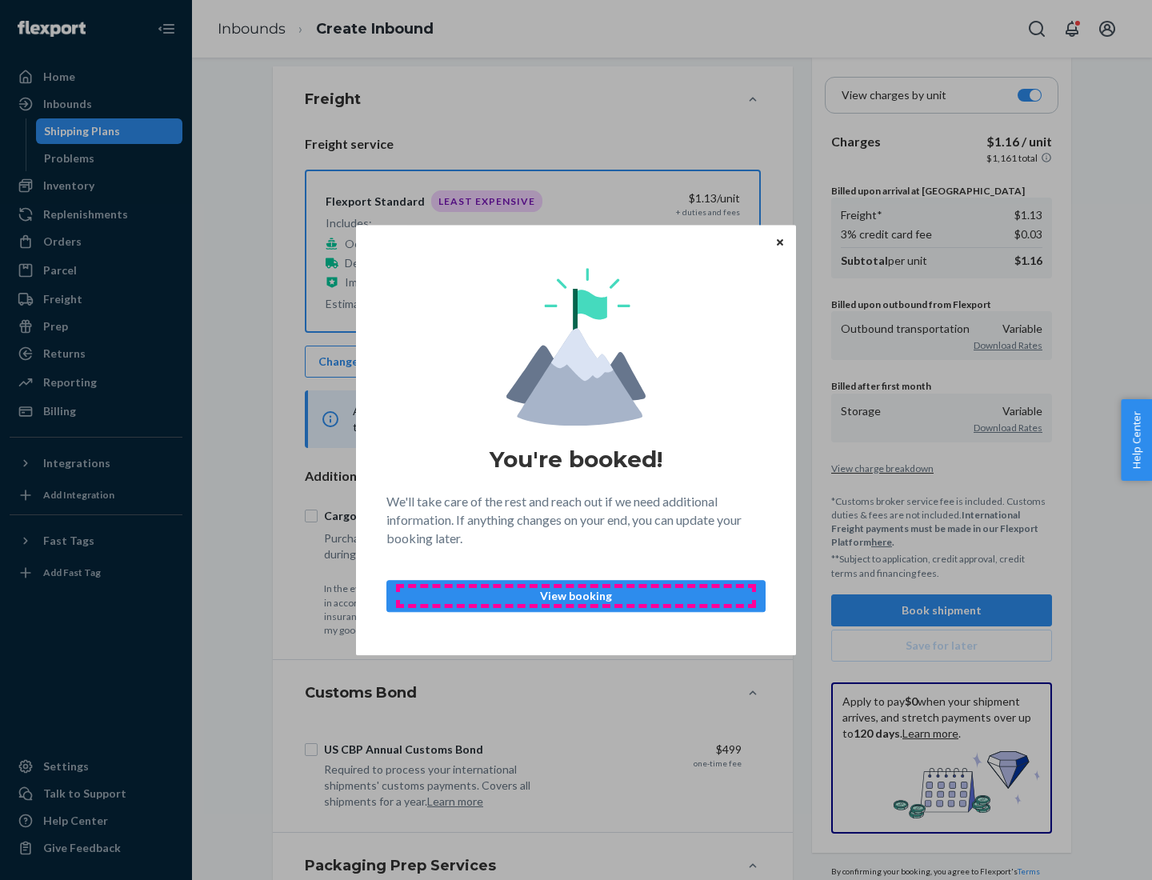
click at [576, 595] on p "View booking" at bounding box center [576, 596] width 352 height 16
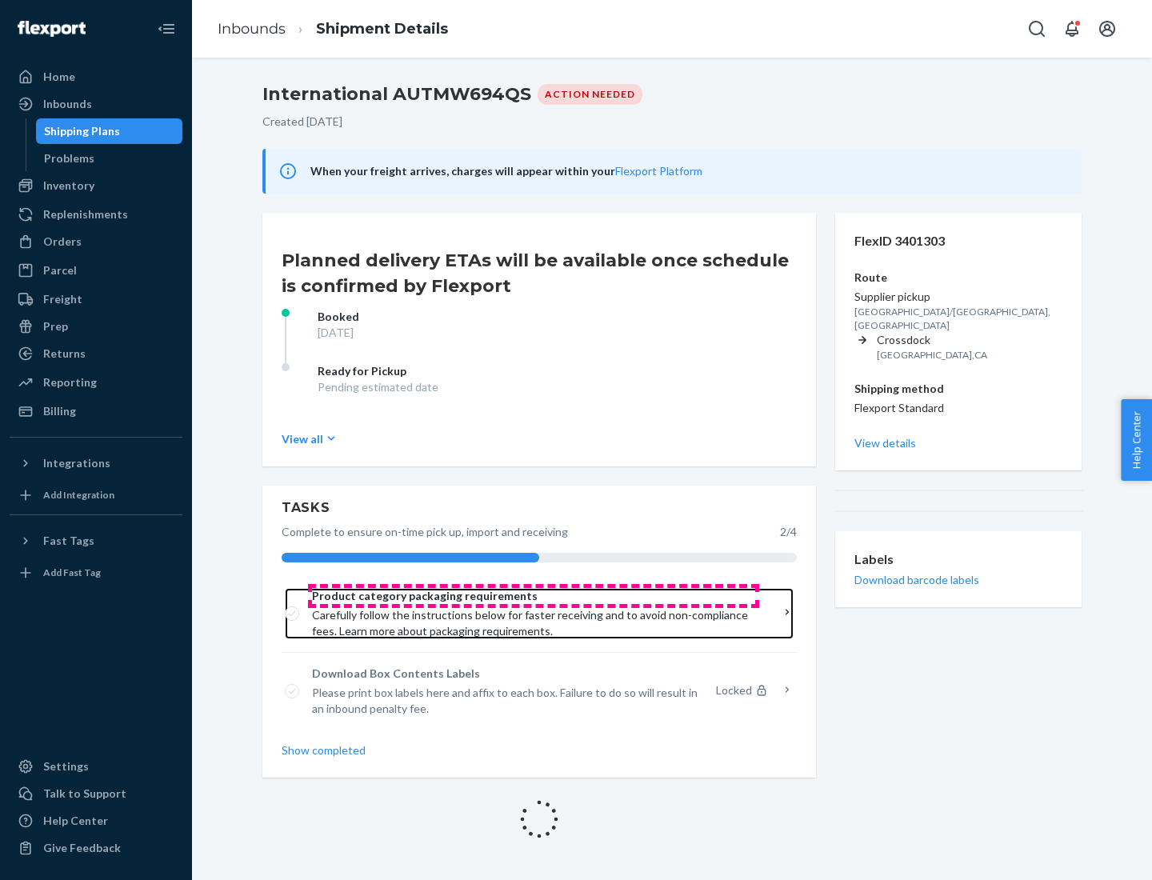
click at [534, 596] on span "Product category packaging requirements" at bounding box center [533, 596] width 443 height 16
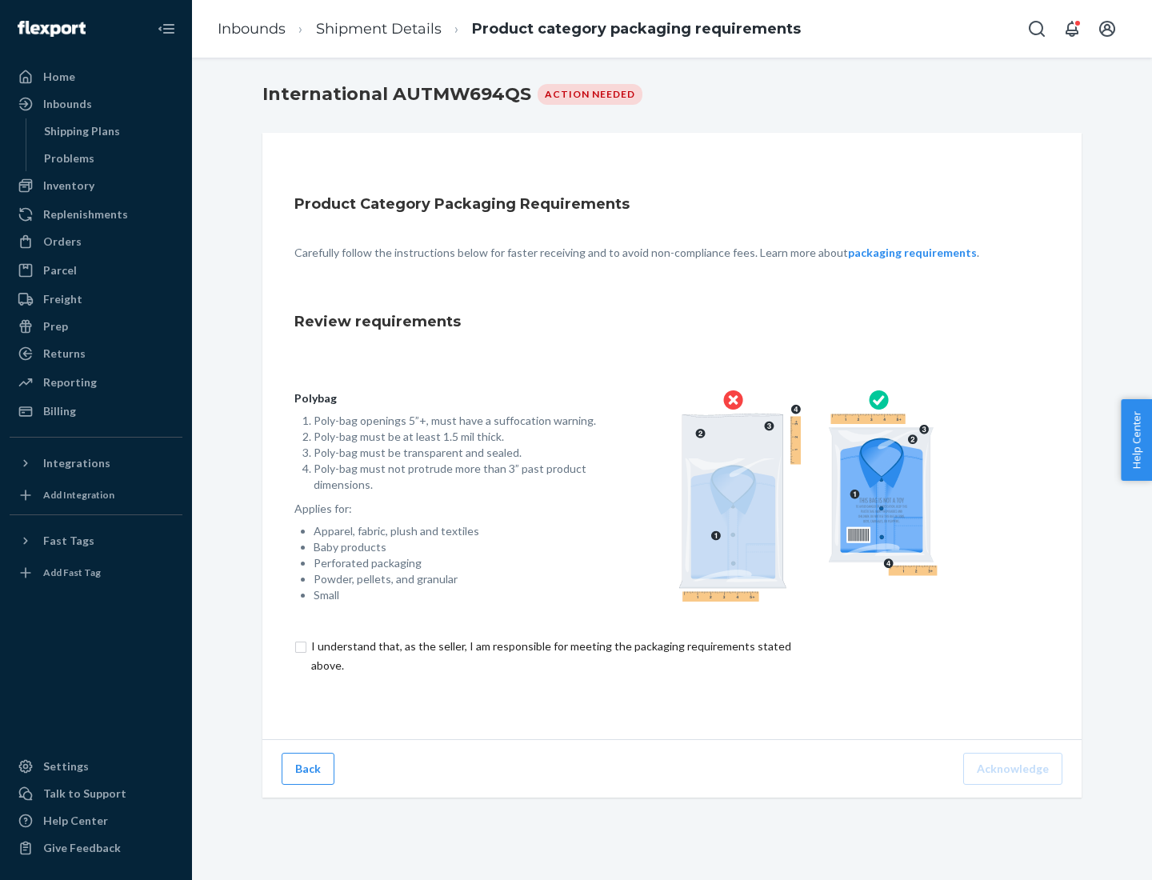
click at [550, 655] on input "checkbox" at bounding box center [560, 656] width 532 height 38
checkbox input "true"
click at [1014, 768] on button "Acknowledge" at bounding box center [1012, 769] width 99 height 32
